Goal: Find specific page/section: Find specific page/section

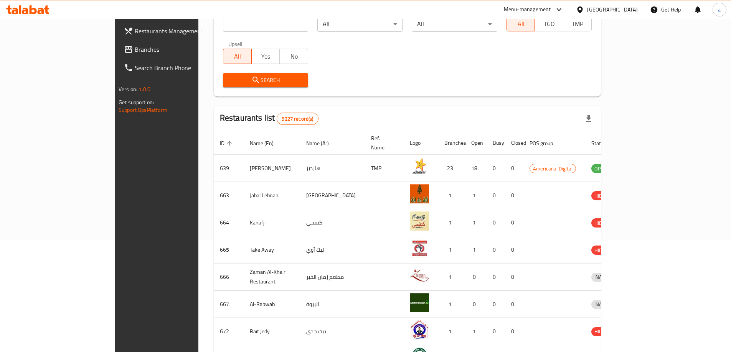
scroll to position [115, 0]
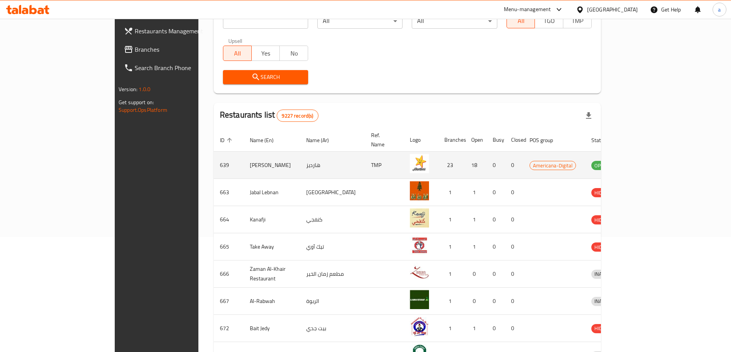
click at [403, 152] on td "enhanced table" at bounding box center [420, 165] width 35 height 27
click at [329, 153] on td "هارديز" at bounding box center [332, 165] width 65 height 27
drag, startPoint x: 281, startPoint y: 155, endPoint x: 181, endPoint y: 160, distance: 101.0
click at [300, 160] on td "هارديز" at bounding box center [332, 165] width 65 height 27
click at [244, 160] on td "[PERSON_NAME]" at bounding box center [272, 165] width 56 height 27
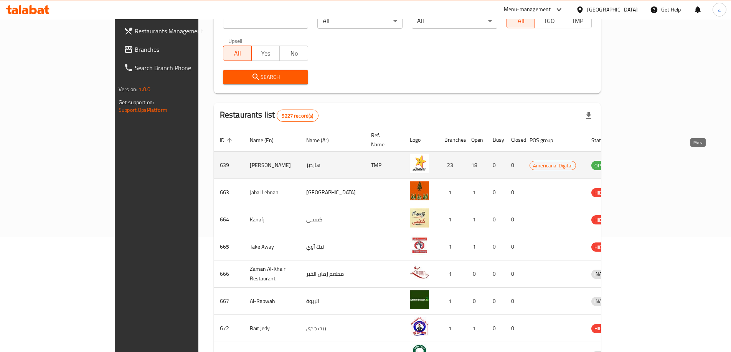
click at [641, 163] on icon "enhanced table" at bounding box center [637, 166] width 8 height 7
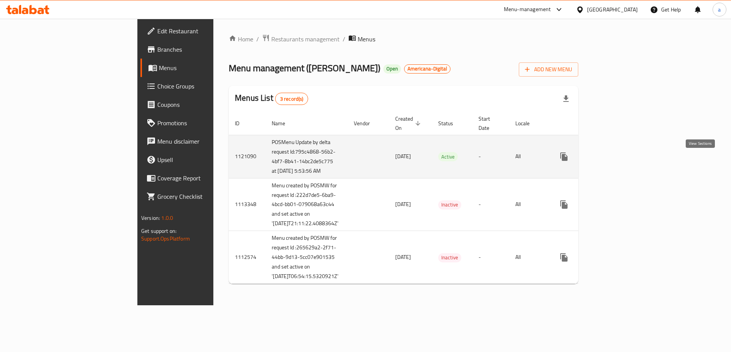
click at [624, 161] on icon "enhanced table" at bounding box center [618, 156] width 9 height 9
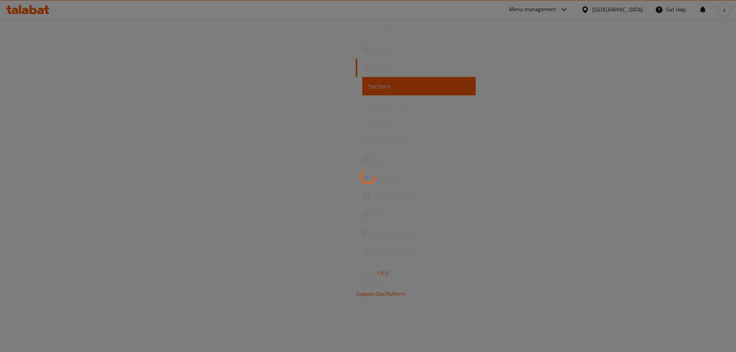
click at [67, 52] on div at bounding box center [368, 176] width 736 height 352
click at [64, 48] on div at bounding box center [368, 176] width 736 height 352
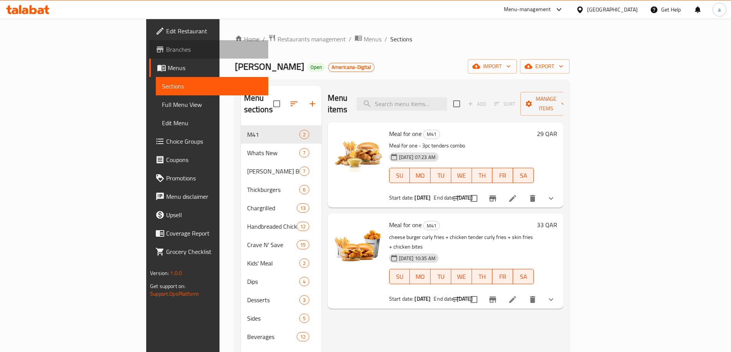
click at [166, 51] on span "Branches" at bounding box center [214, 49] width 96 height 9
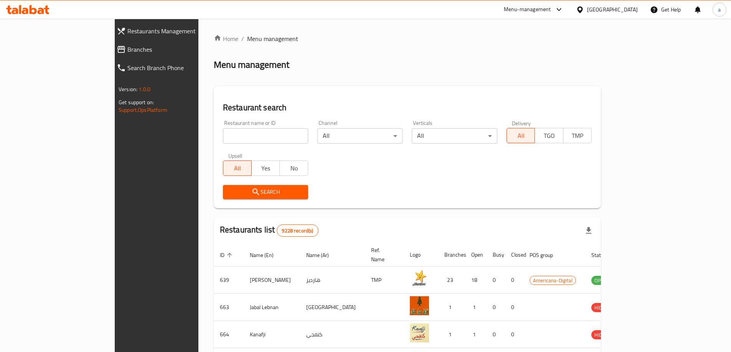
click at [629, 7] on div "[GEOGRAPHIC_DATA]" at bounding box center [612, 9] width 51 height 8
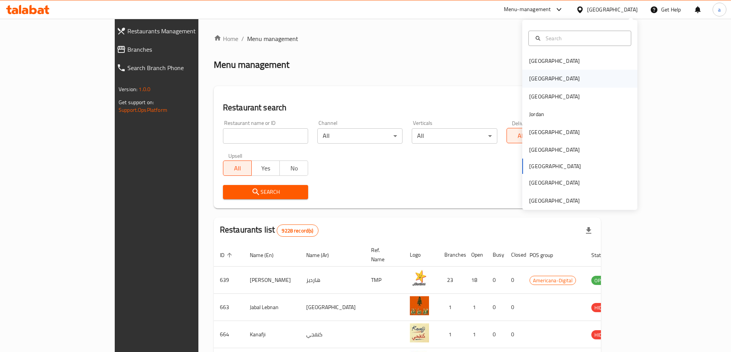
click at [548, 77] on div "Egypt" at bounding box center [579, 79] width 115 height 18
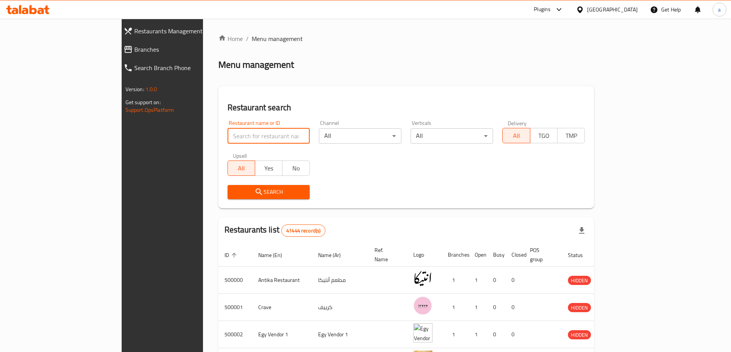
click at [254, 133] on input "search" at bounding box center [268, 135] width 82 height 15
paste input "727248"
type input "727248"
click at [134, 51] on span "Branches" at bounding box center [185, 49] width 103 height 9
